Goal: Task Accomplishment & Management: Use online tool/utility

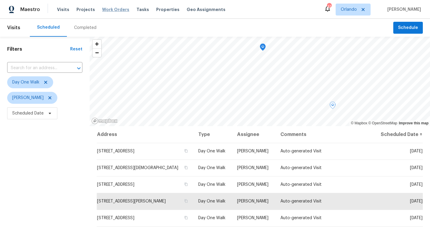
click at [110, 10] on span "Work Orders" at bounding box center [115, 10] width 27 height 6
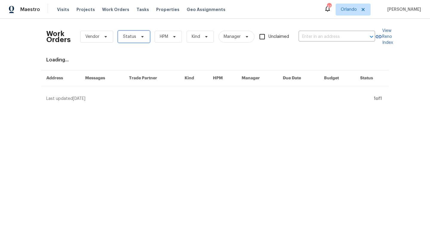
click at [140, 37] on icon at bounding box center [142, 36] width 5 height 5
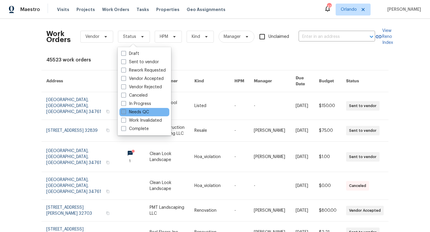
click at [125, 112] on span at bounding box center [123, 112] width 5 height 5
click at [125, 112] on input "Needs QC" at bounding box center [123, 111] width 4 height 4
checkbox input "true"
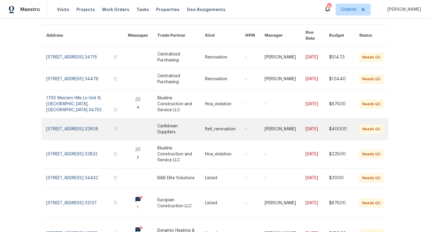
scroll to position [128, 0]
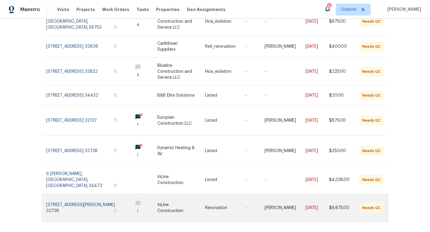
click at [247, 194] on link at bounding box center [254, 208] width 19 height 28
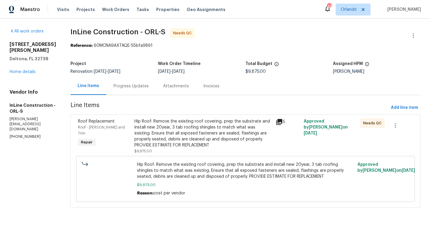
click at [281, 119] on icon at bounding box center [279, 122] width 6 height 6
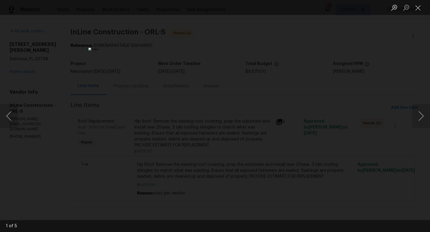
click at [401, 76] on div "Lightbox" at bounding box center [215, 116] width 430 height 232
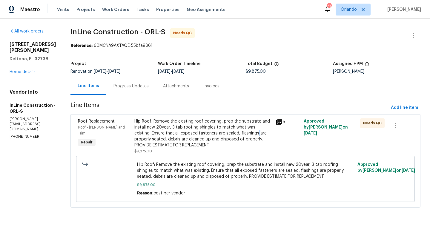
click at [241, 136] on div "Hip Roof: Remove the existing roof covering, prep the substrate and install new…" at bounding box center [203, 134] width 138 height 30
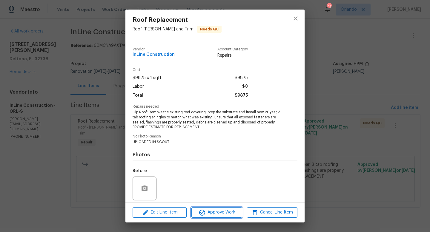
click at [227, 211] on span "Approve Work" at bounding box center [216, 212] width 47 height 7
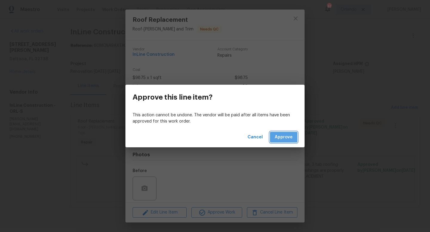
click at [292, 140] on span "Approve" at bounding box center [284, 137] width 18 height 7
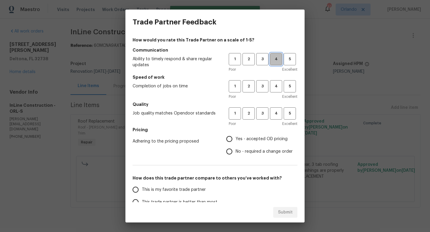
click at [277, 59] on span "4" at bounding box center [276, 59] width 11 height 7
click at [277, 85] on span "4" at bounding box center [276, 86] width 11 height 7
click at [277, 111] on span "4" at bounding box center [276, 113] width 11 height 7
click at [233, 138] on input "Yes - accepted OD pricing" at bounding box center [229, 139] width 13 height 13
radio input "true"
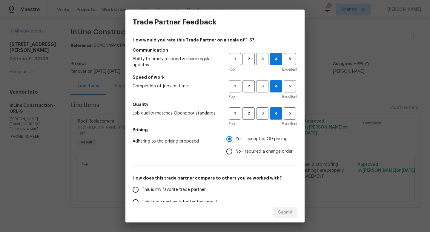
scroll to position [48, 0]
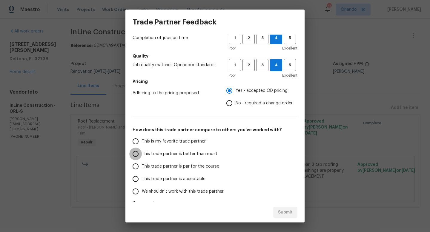
click at [136, 153] on input "This trade partner is better than most" at bounding box center [135, 154] width 13 height 13
click at [287, 210] on span "Submit" at bounding box center [285, 212] width 15 height 7
radio input "true"
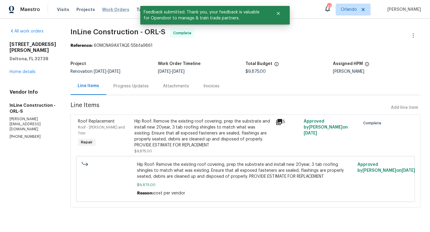
click at [112, 8] on span "Work Orders" at bounding box center [115, 10] width 27 height 6
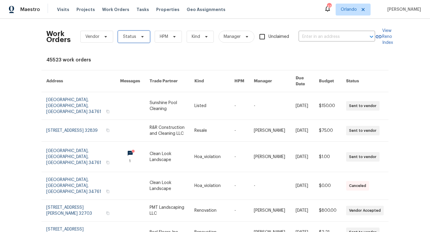
click at [142, 38] on icon at bounding box center [142, 36] width 5 height 5
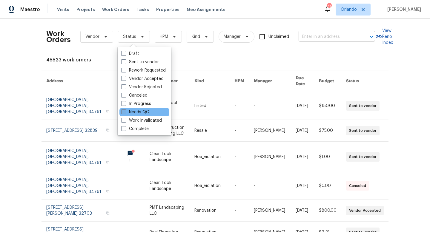
click at [125, 111] on span at bounding box center [123, 112] width 5 height 5
click at [125, 111] on input "Needs QC" at bounding box center [123, 111] width 4 height 4
checkbox input "true"
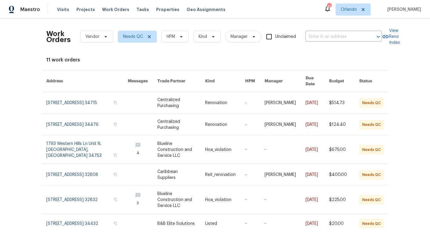
click at [28, 48] on div "Work Orders Vendor Needs QC HPM Kind Manager Unclaimed ​ View Reno Index 11 wor…" at bounding box center [215, 126] width 430 height 214
